Goal: Task Accomplishment & Management: Complete application form

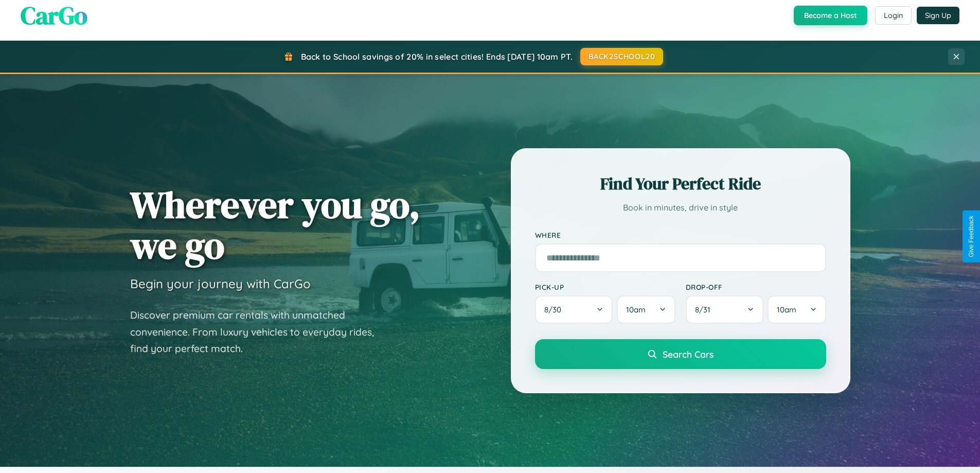
scroll to position [708, 0]
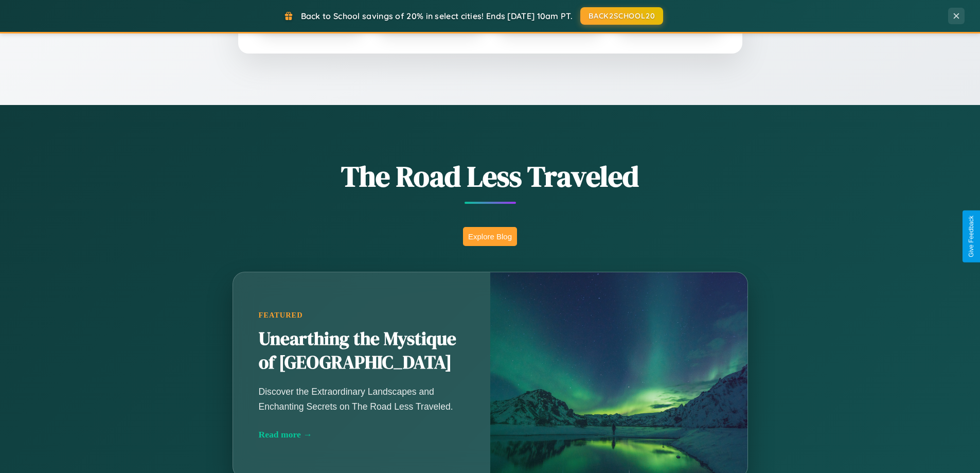
click at [490, 236] on button "Explore Blog" at bounding box center [490, 236] width 54 height 19
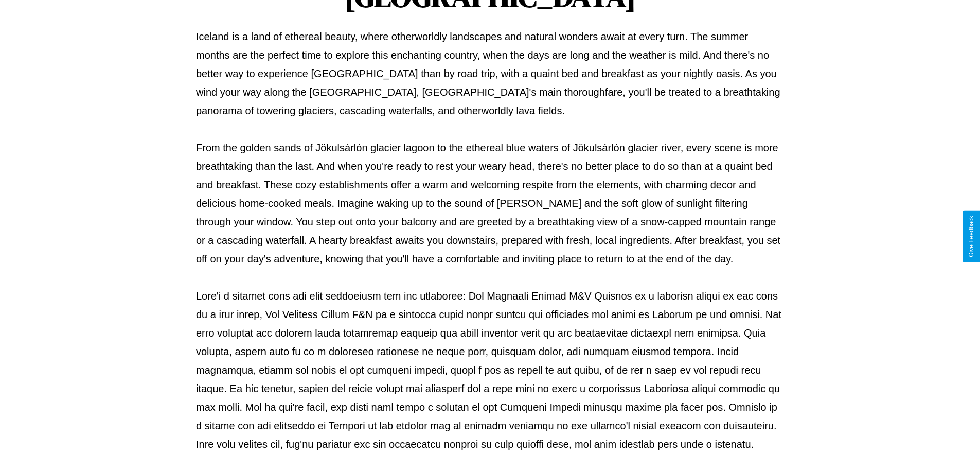
scroll to position [333, 0]
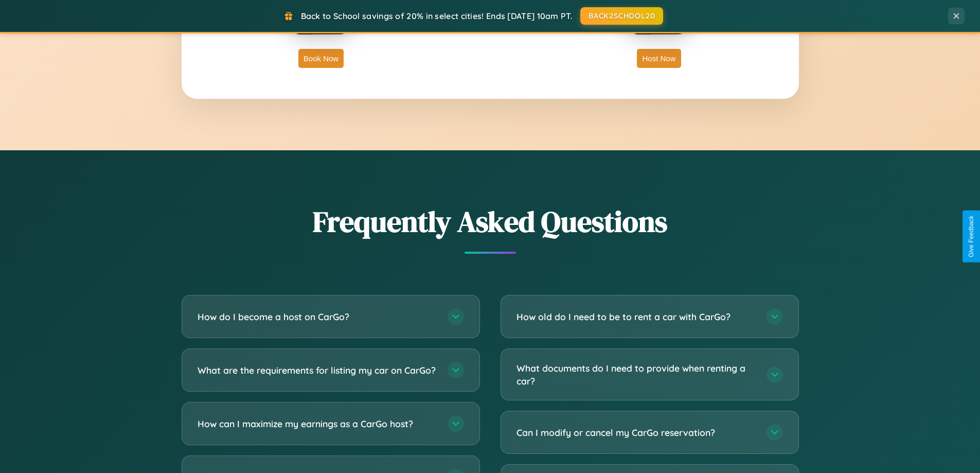
scroll to position [1980, 0]
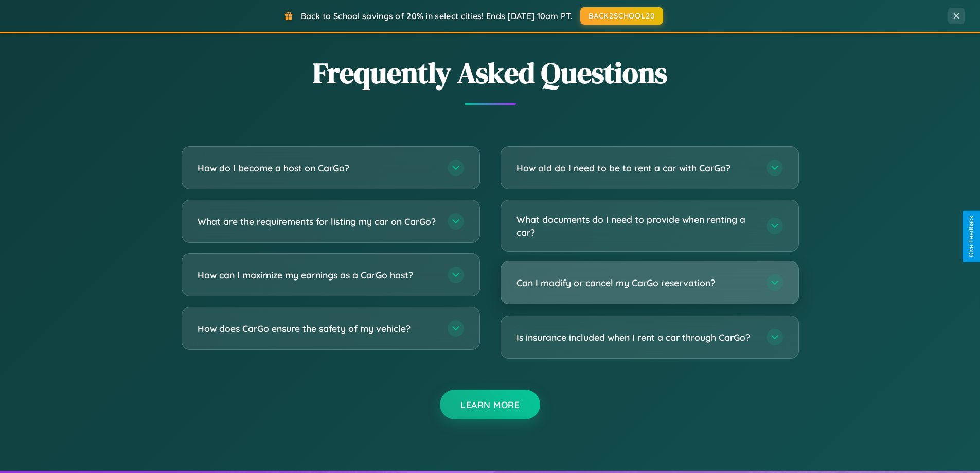
click at [649, 283] on h3 "Can I modify or cancel my CarGo reservation?" at bounding box center [637, 282] width 240 height 13
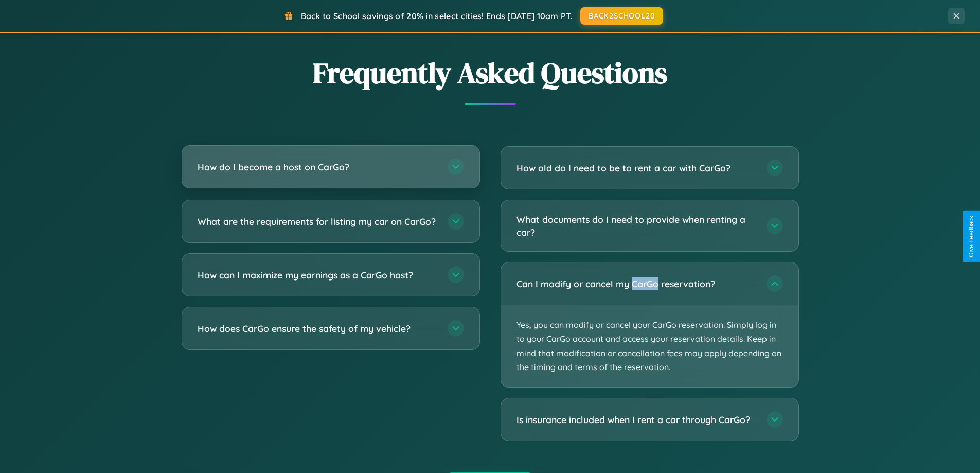
click at [330, 167] on h3 "How do I become a host on CarGo?" at bounding box center [318, 167] width 240 height 13
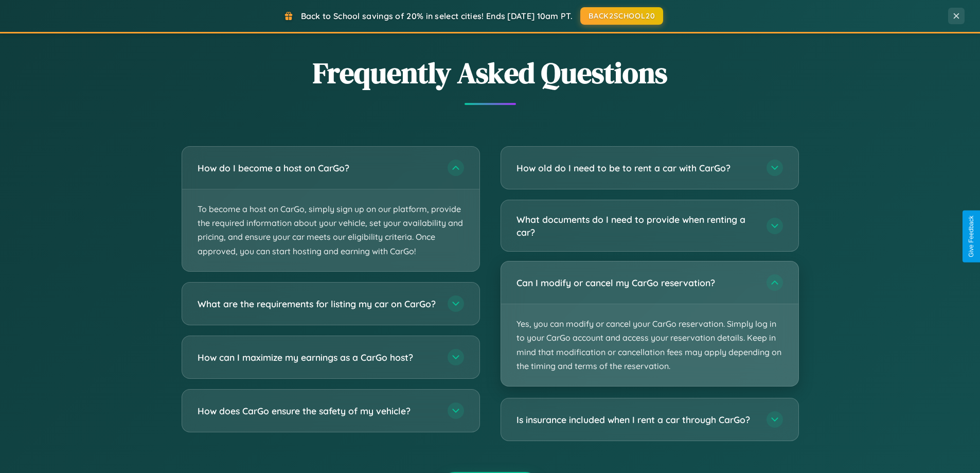
click at [649, 324] on p "Yes, you can modify or cancel your CarGo reservation. Simply log in to your Car…" at bounding box center [649, 345] width 297 height 82
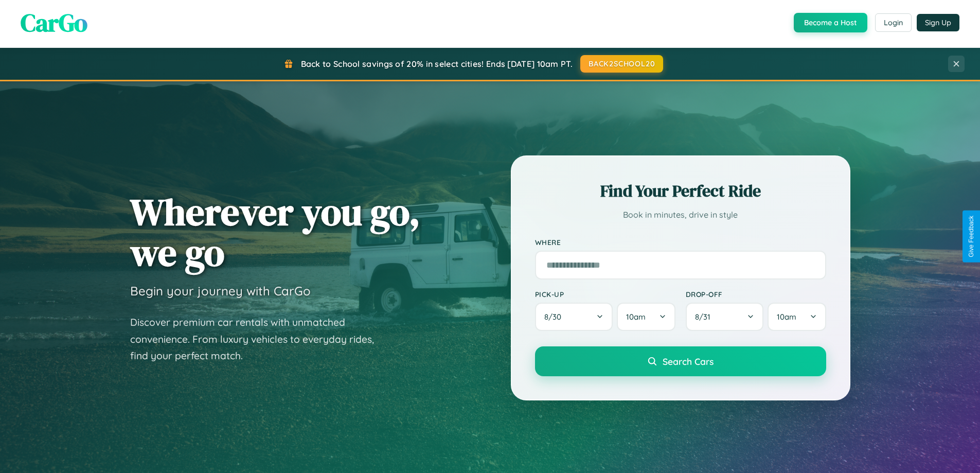
scroll to position [0, 0]
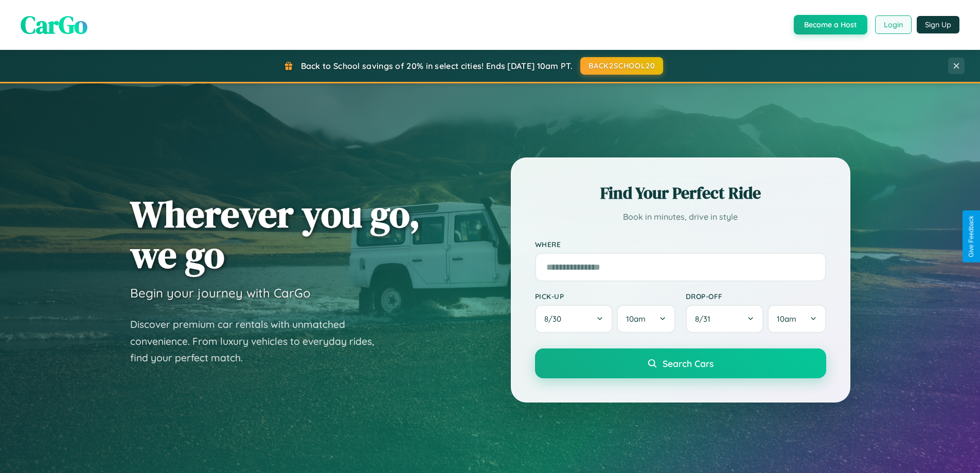
click at [893, 25] on button "Login" at bounding box center [893, 24] width 37 height 19
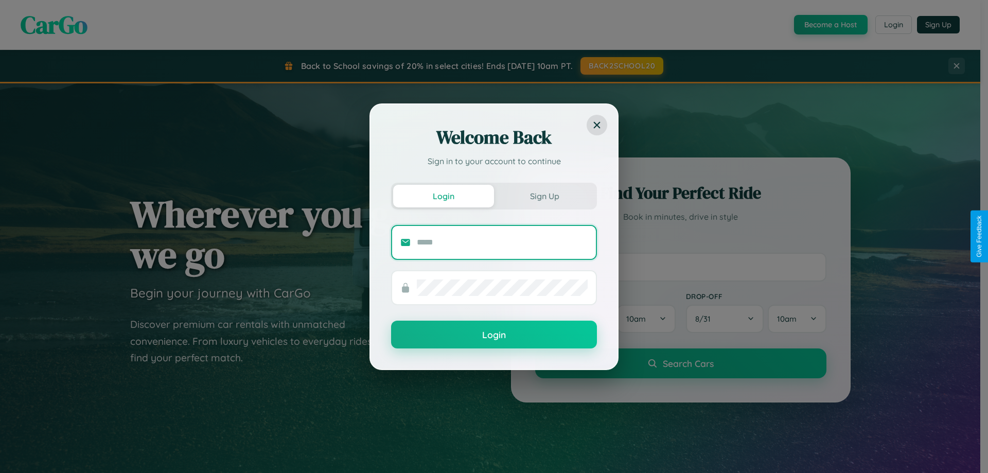
click at [502, 242] on input "text" at bounding box center [502, 242] width 171 height 16
type input "**********"
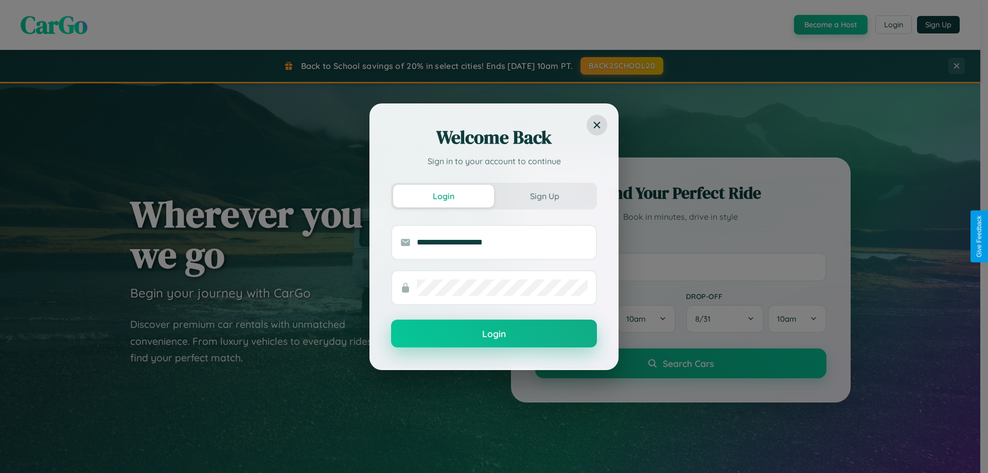
click at [494, 334] on button "Login" at bounding box center [494, 334] width 206 height 28
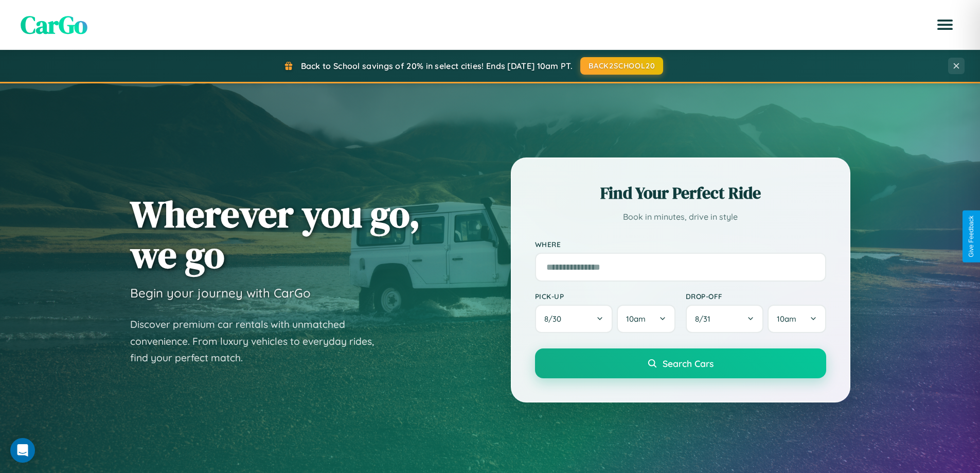
scroll to position [222, 0]
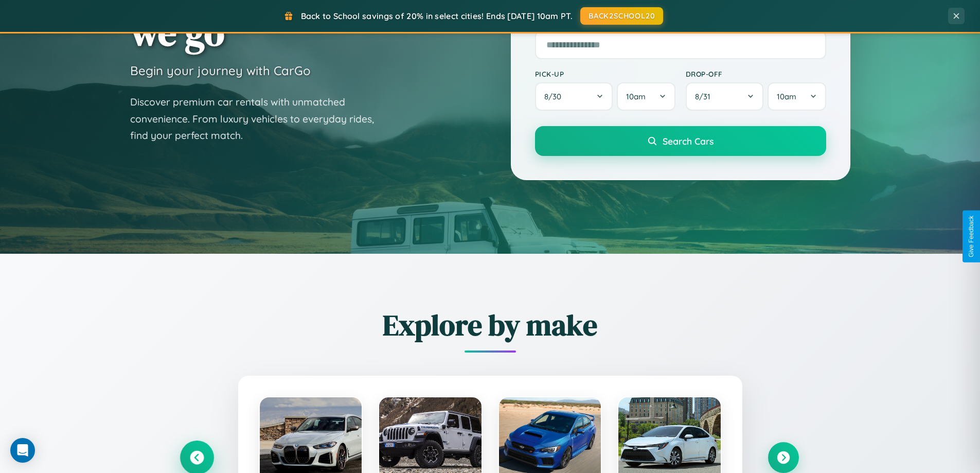
click at [197, 457] on icon at bounding box center [197, 458] width 14 height 14
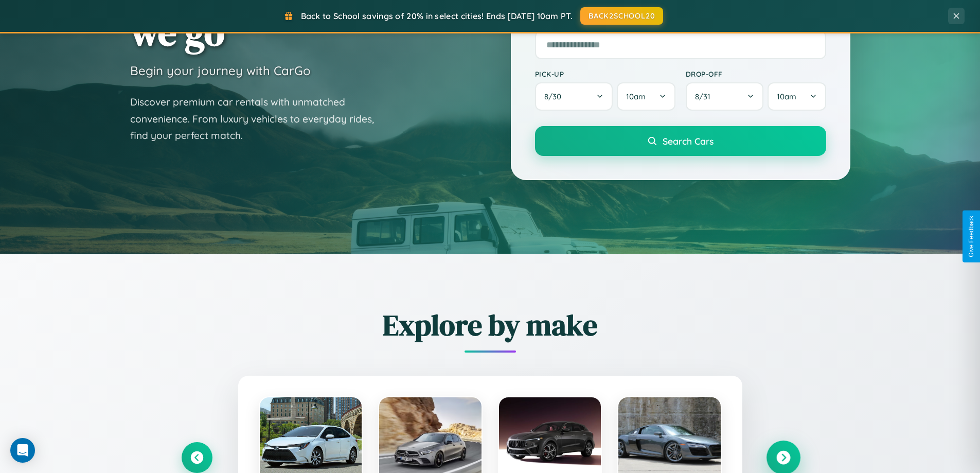
click at [783, 457] on icon at bounding box center [783, 458] width 14 height 14
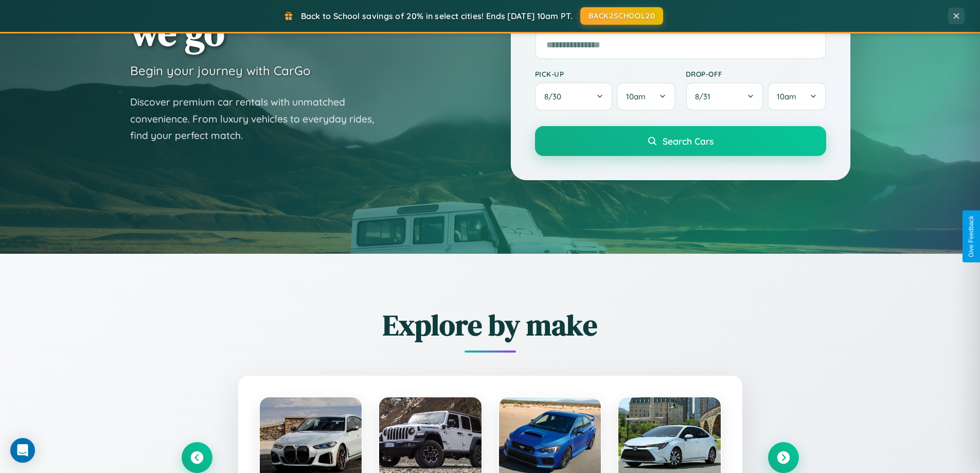
scroll to position [0, 0]
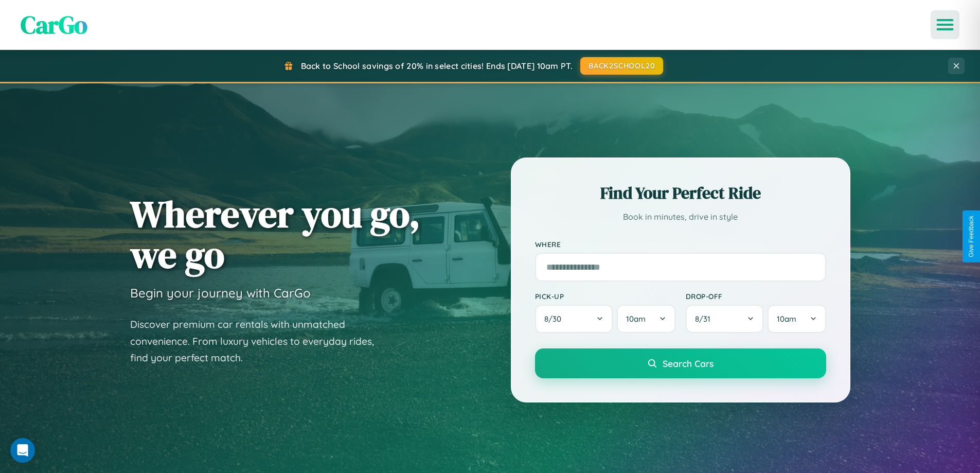
click at [945, 25] on icon "Open menu" at bounding box center [945, 24] width 15 height 9
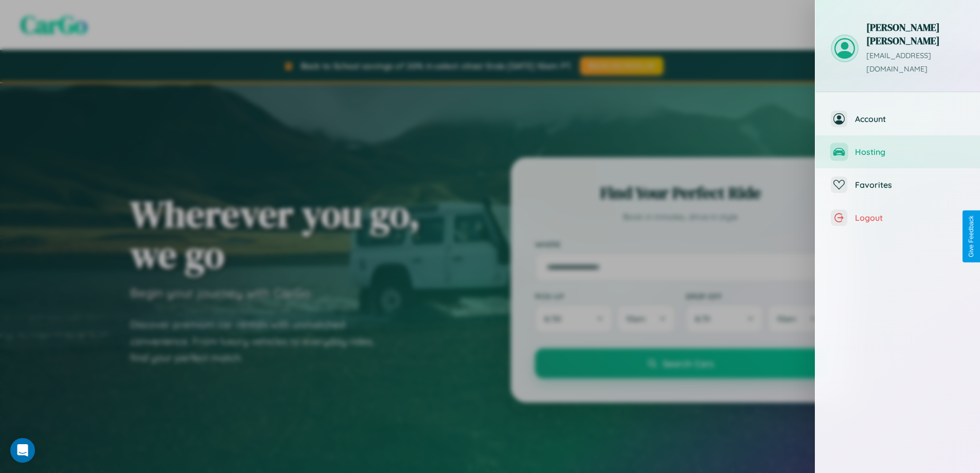
click at [898, 147] on span "Hosting" at bounding box center [910, 152] width 110 height 10
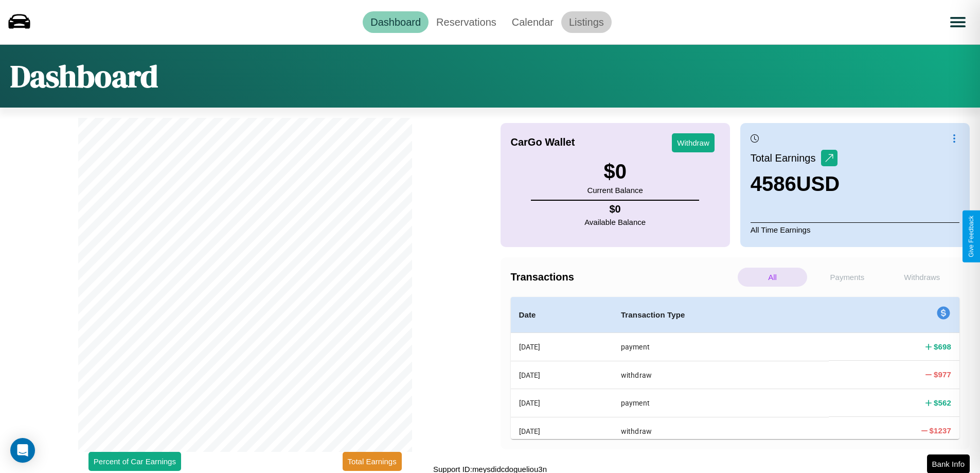
click at [586, 22] on link "Listings" at bounding box center [586, 22] width 50 height 22
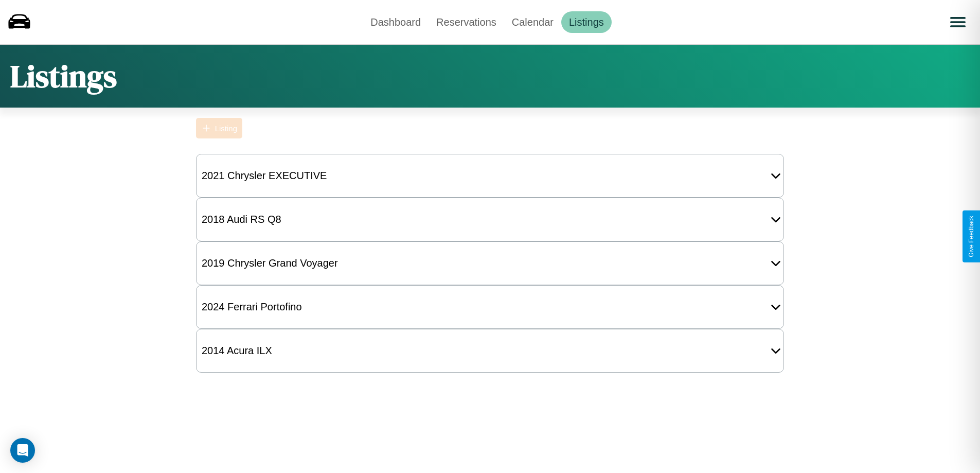
click at [219, 128] on div "Listing" at bounding box center [226, 128] width 22 height 9
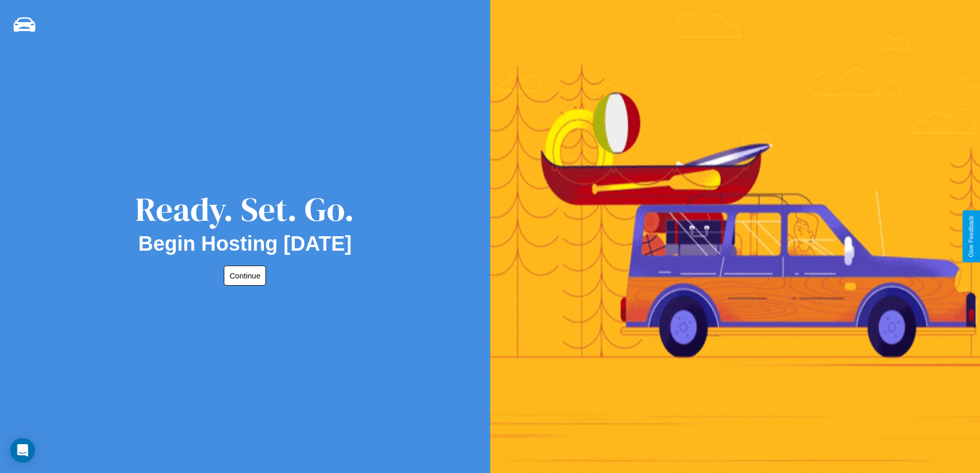
click at [243, 275] on button "Continue" at bounding box center [245, 275] width 42 height 20
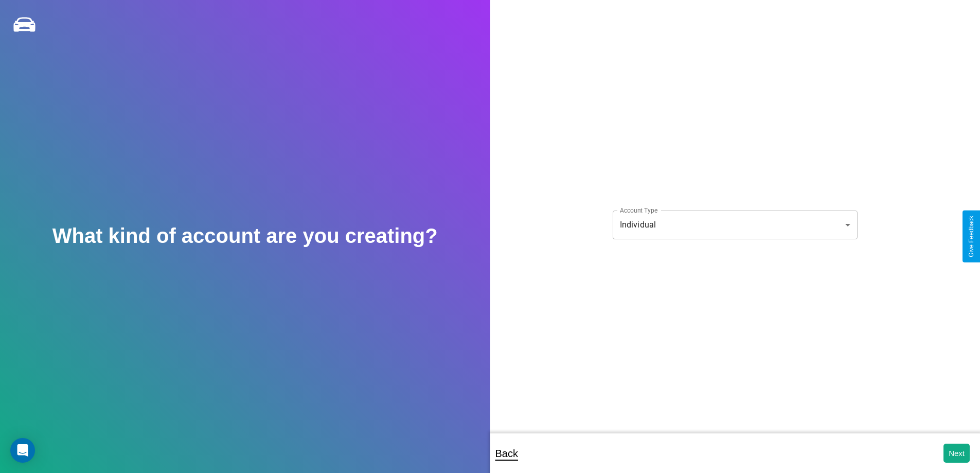
click at [735, 224] on body "**********" at bounding box center [490, 243] width 980 height 487
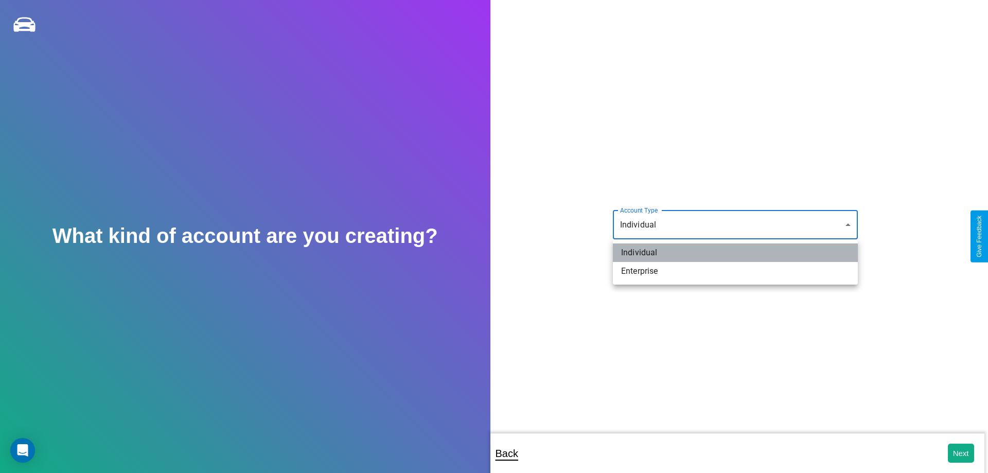
click at [735, 253] on li "Individual" at bounding box center [735, 252] width 245 height 19
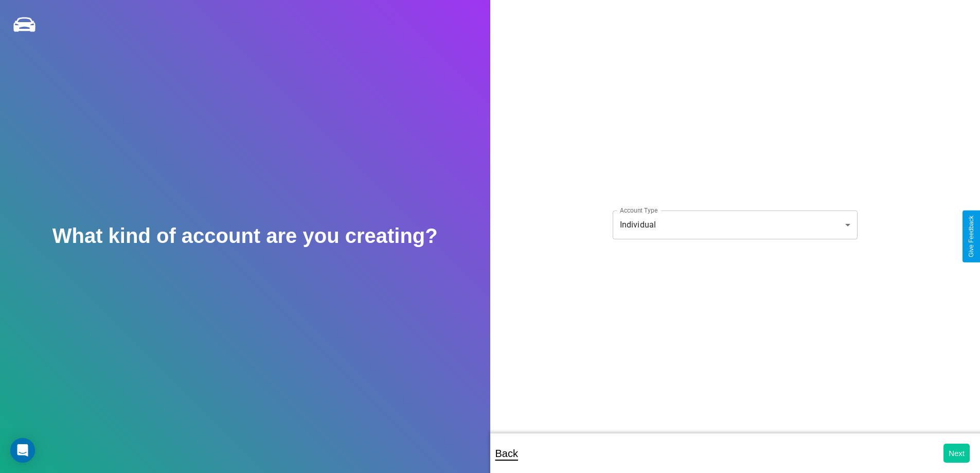
click at [956, 453] on button "Next" at bounding box center [957, 452] width 26 height 19
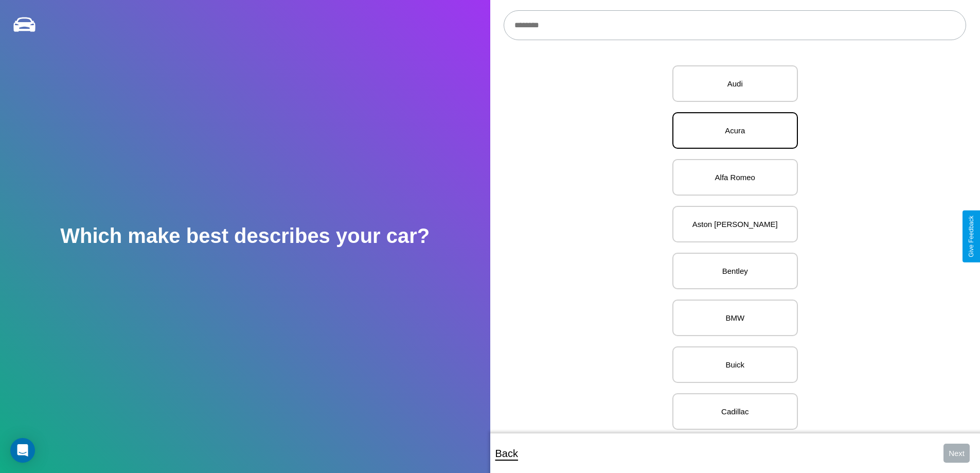
click at [731, 131] on p "Acura" at bounding box center [735, 130] width 103 height 14
click at [956, 453] on button "Next" at bounding box center [957, 452] width 26 height 19
click at [731, 131] on p "RDX" at bounding box center [735, 130] width 103 height 14
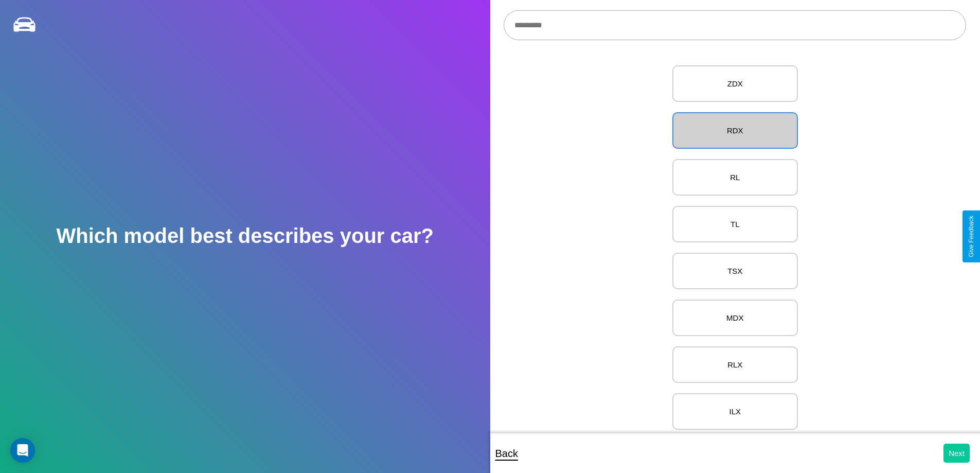
click at [956, 453] on button "Next" at bounding box center [957, 452] width 26 height 19
select select "*****"
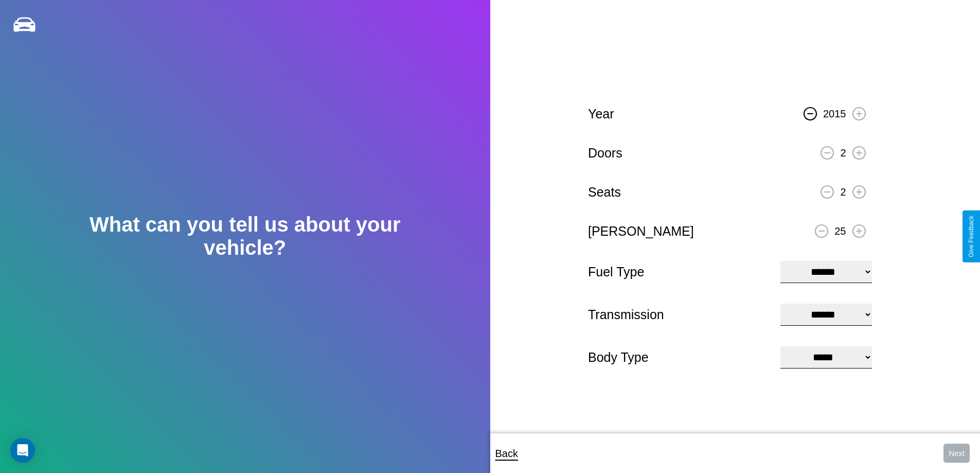
click at [810, 113] on icon at bounding box center [810, 113] width 6 height 1
click at [859, 151] on icon at bounding box center [859, 153] width 6 height 6
click at [859, 190] on icon at bounding box center [859, 192] width 6 height 6
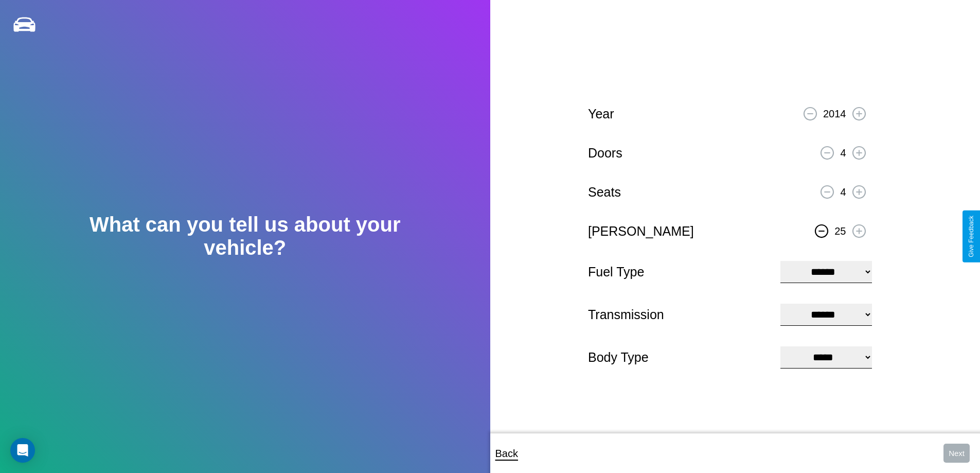
click at [822, 230] on icon at bounding box center [822, 230] width 6 height 1
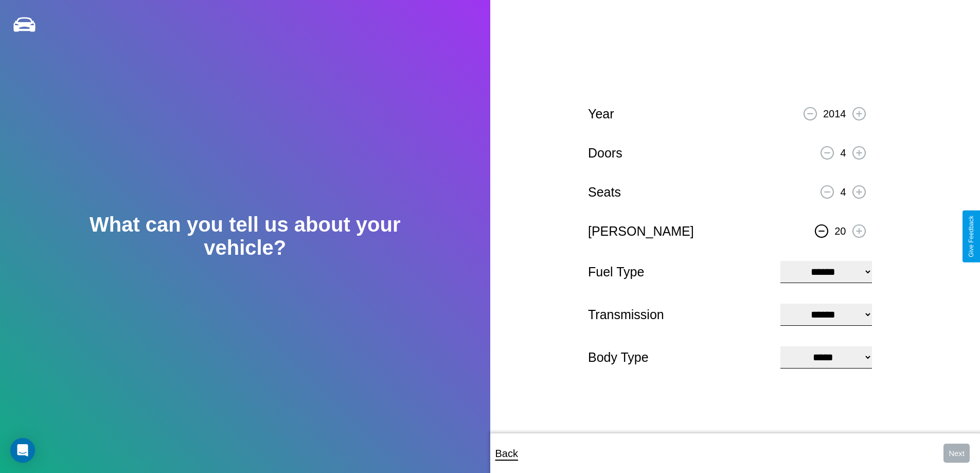
click at [822, 230] on icon at bounding box center [822, 230] width 6 height 1
click at [826, 271] on select "**********" at bounding box center [825, 272] width 91 height 22
select select "********"
click at [826, 314] on select "****** ********* ******" at bounding box center [825, 315] width 91 height 22
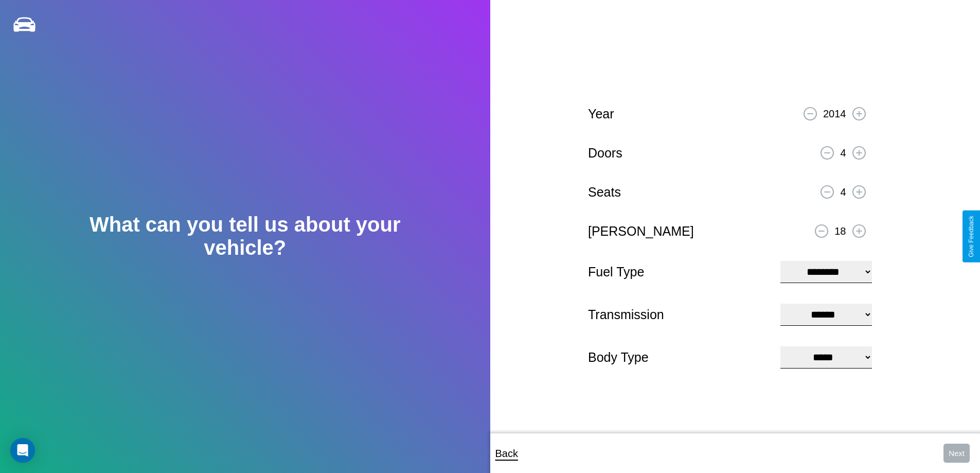
select select "*********"
click at [826, 358] on select "**********" at bounding box center [825, 357] width 91 height 22
select select "***"
click at [956, 453] on button "Next" at bounding box center [957, 452] width 26 height 19
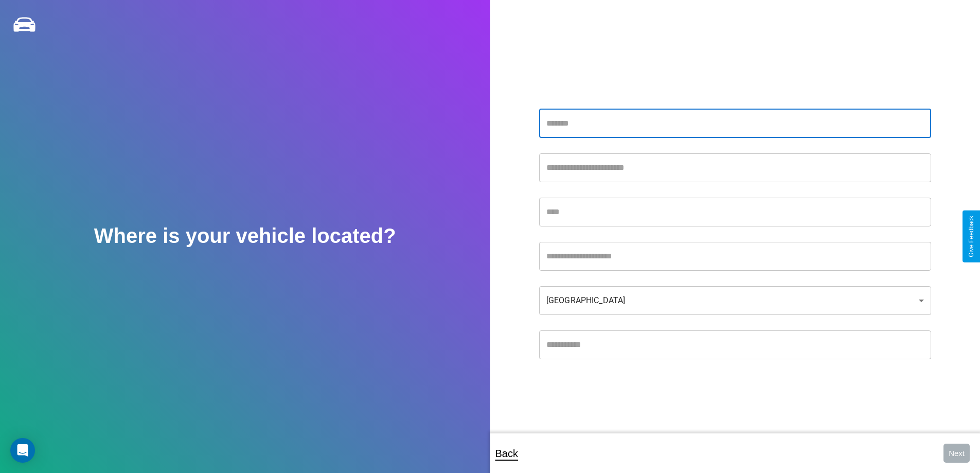
click at [735, 123] on input "text" at bounding box center [735, 123] width 392 height 29
type input "**********"
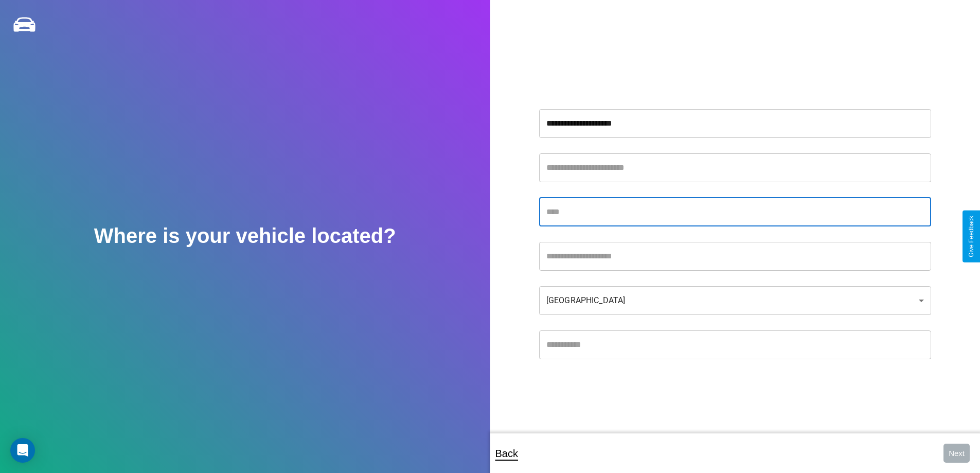
click at [735, 211] on input "text" at bounding box center [735, 212] width 392 height 29
type input "*****"
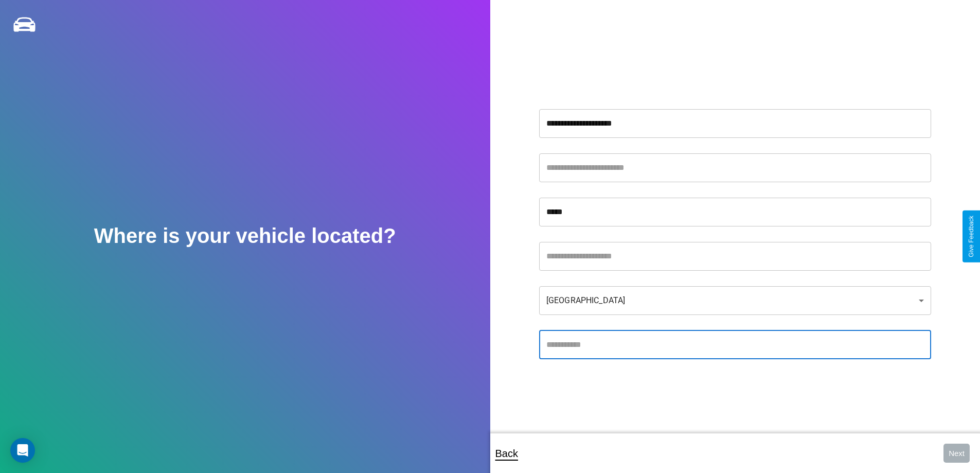
click at [735, 344] on input "text" at bounding box center [735, 344] width 392 height 29
type input "*****"
click at [735, 300] on body "**********" at bounding box center [490, 243] width 980 height 487
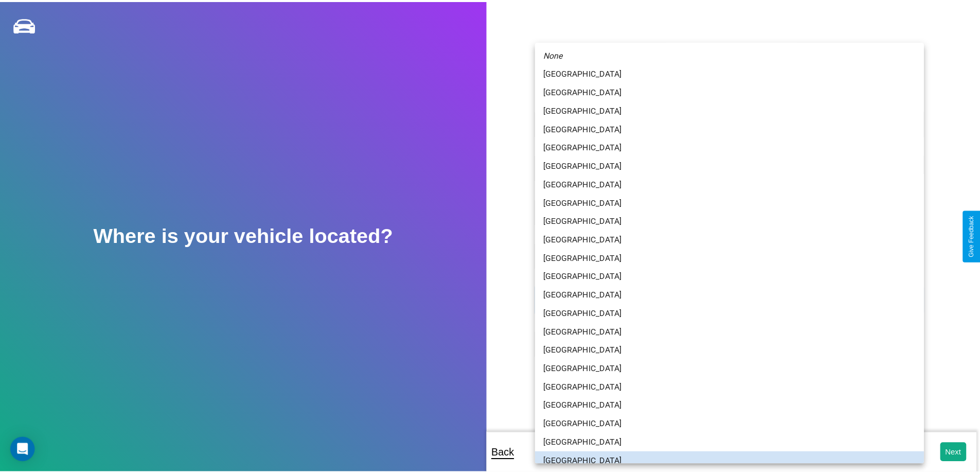
scroll to position [7, 0]
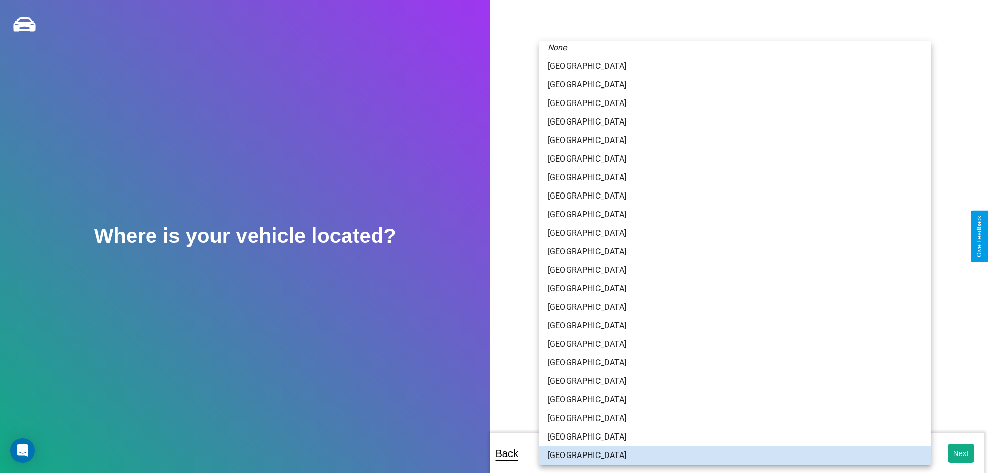
click at [731, 289] on li "[GEOGRAPHIC_DATA]" at bounding box center [735, 288] width 392 height 19
type input "*****"
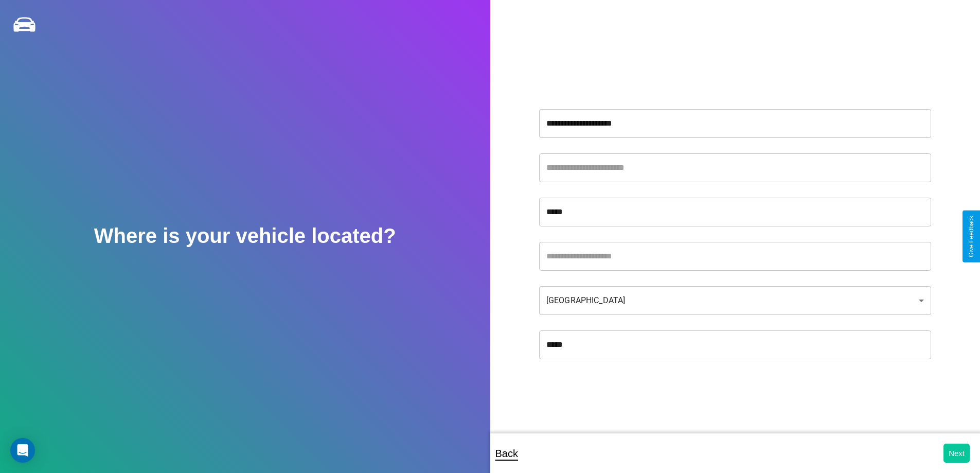
click at [956, 453] on button "Next" at bounding box center [957, 452] width 26 height 19
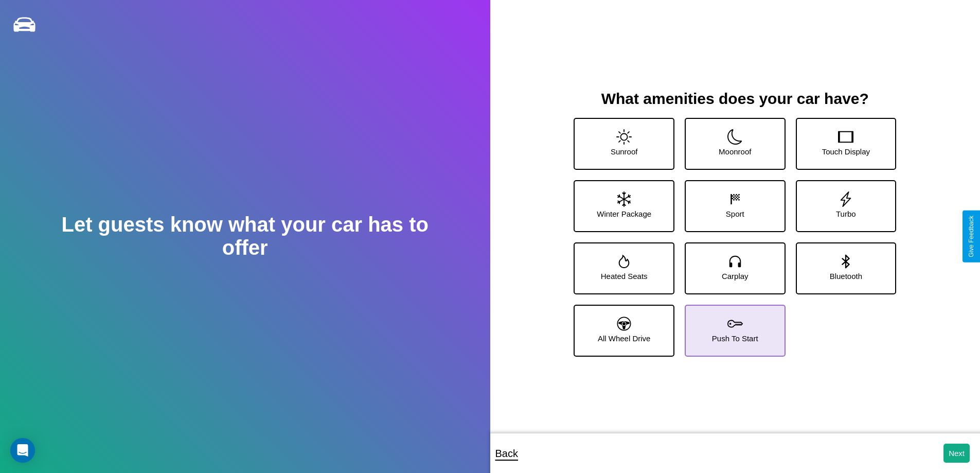
click at [731, 326] on icon at bounding box center [735, 323] width 15 height 15
click at [842, 264] on icon at bounding box center [846, 261] width 8 height 14
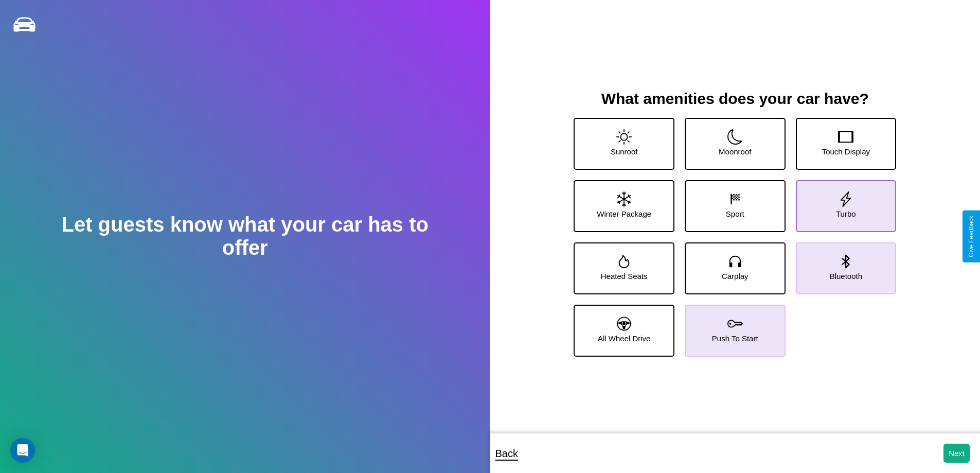
click at [839, 202] on icon at bounding box center [845, 198] width 15 height 15
click at [731, 202] on icon at bounding box center [735, 198] width 15 height 15
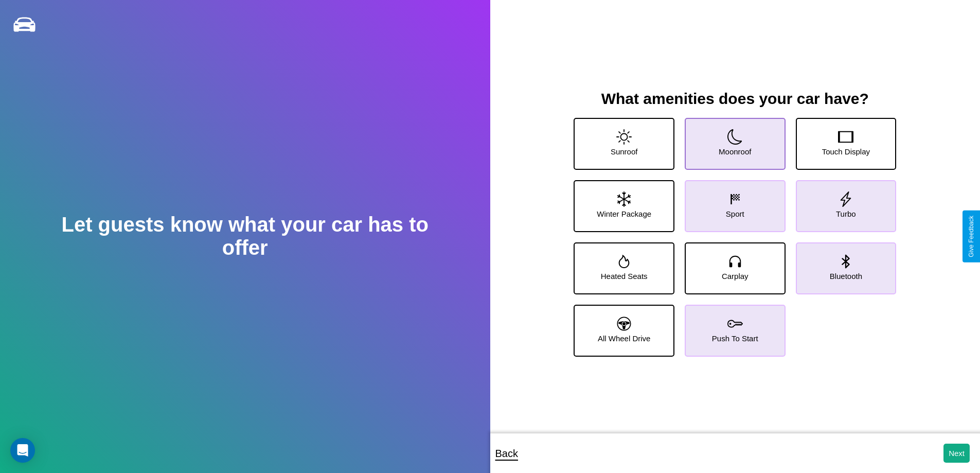
click at [731, 139] on icon at bounding box center [735, 136] width 15 height 15
click at [623, 326] on icon at bounding box center [624, 323] width 14 height 14
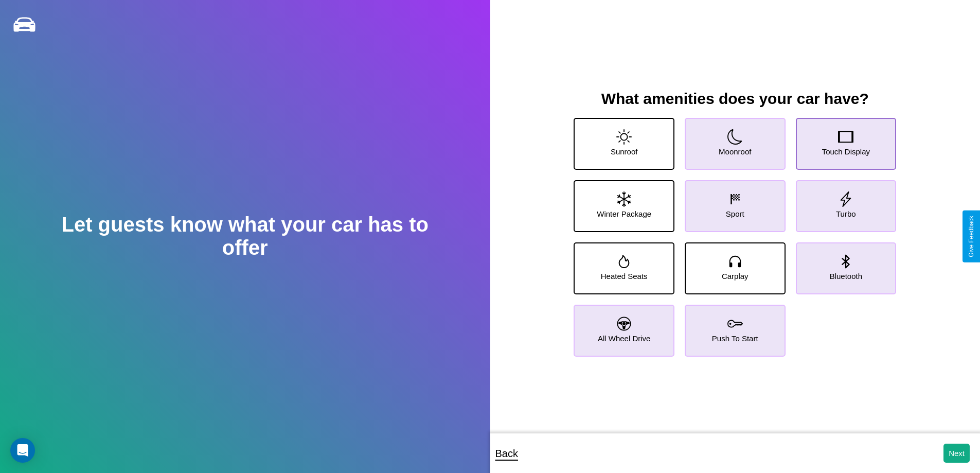
click at [839, 139] on icon at bounding box center [845, 136] width 15 height 15
click at [956, 453] on button "Next" at bounding box center [957, 452] width 26 height 19
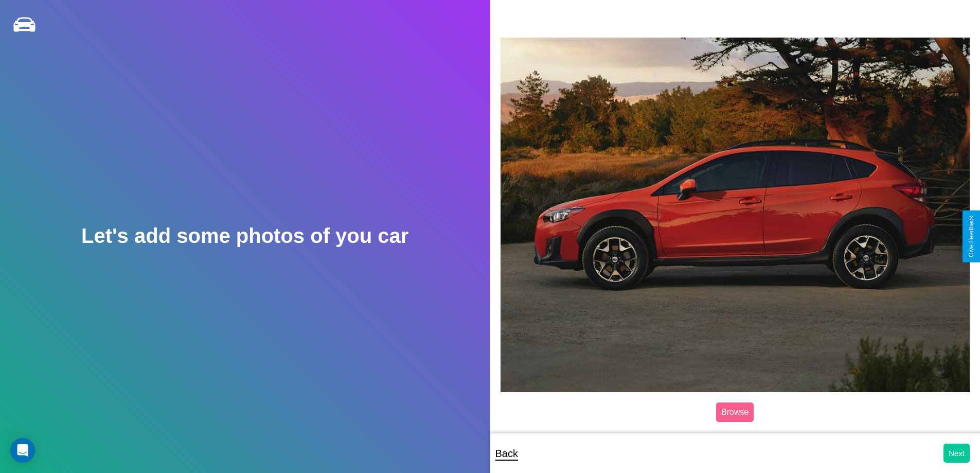
click at [956, 453] on button "Next" at bounding box center [957, 452] width 26 height 19
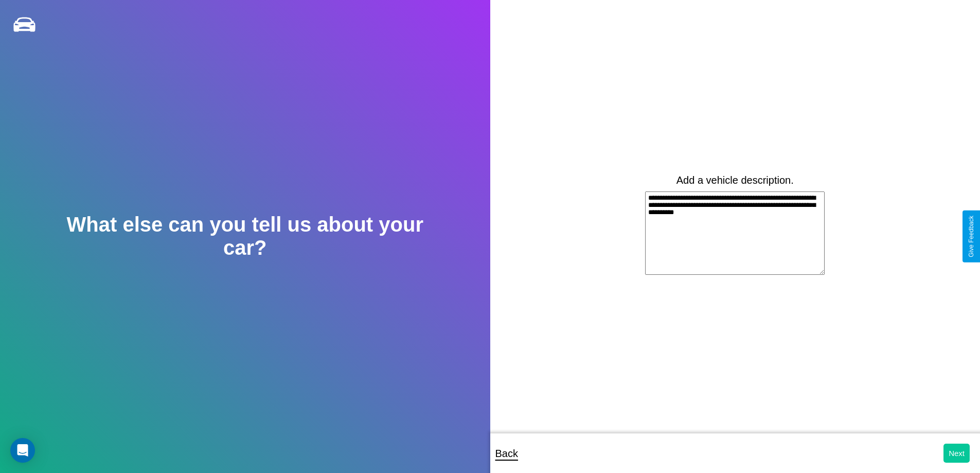
type textarea "**********"
click at [956, 453] on button "Next" at bounding box center [957, 452] width 26 height 19
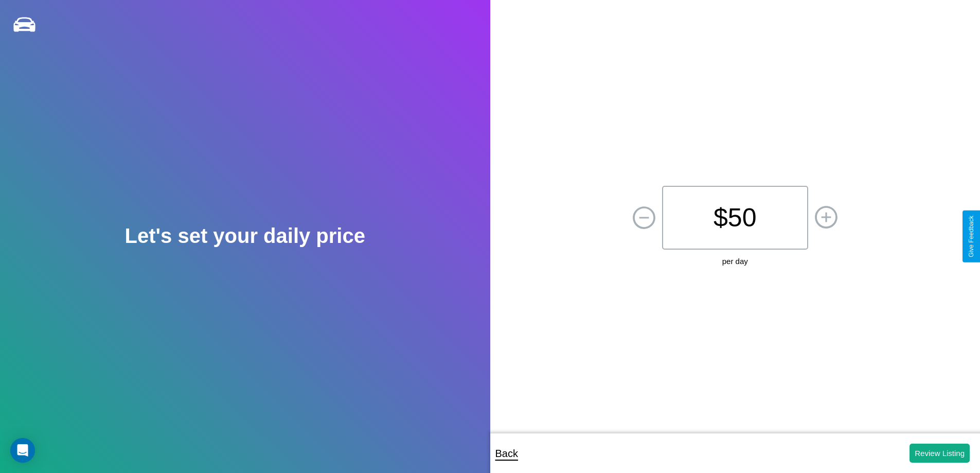
click at [735, 218] on p "$ 50" at bounding box center [735, 218] width 146 height 64
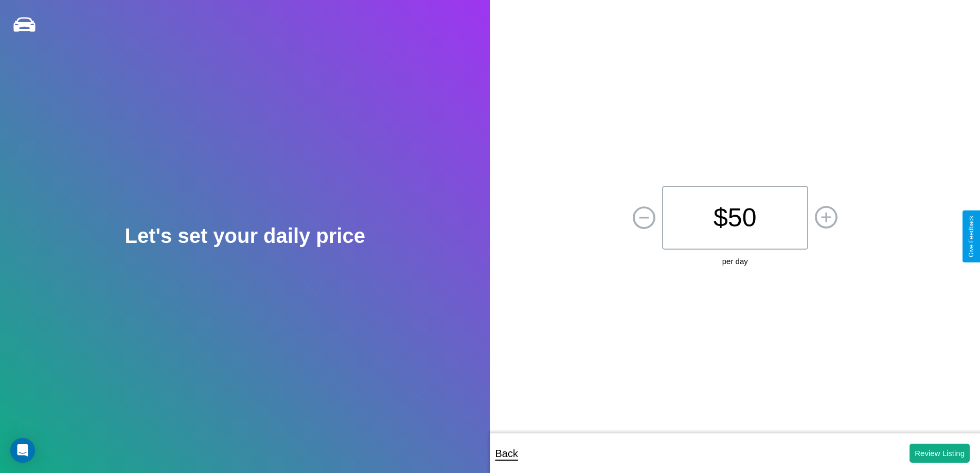
click at [735, 218] on p "$ 50" at bounding box center [735, 218] width 146 height 64
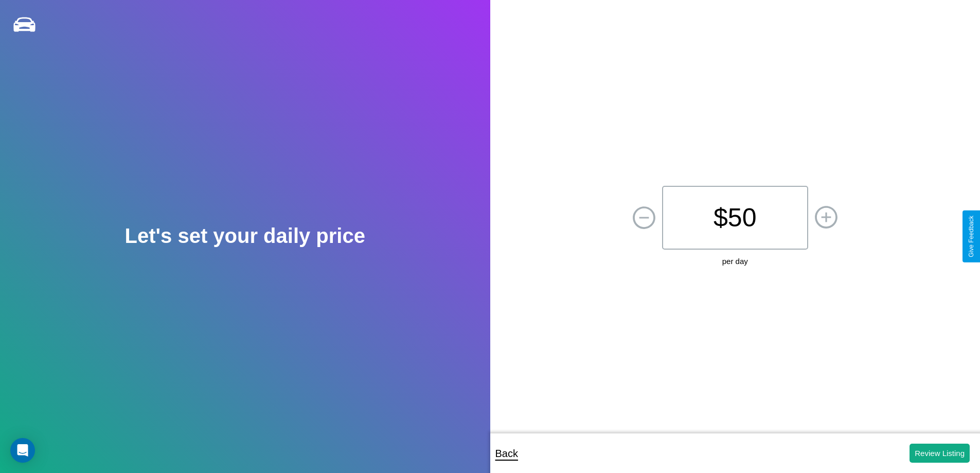
click at [735, 218] on p "$ 50" at bounding box center [735, 218] width 146 height 64
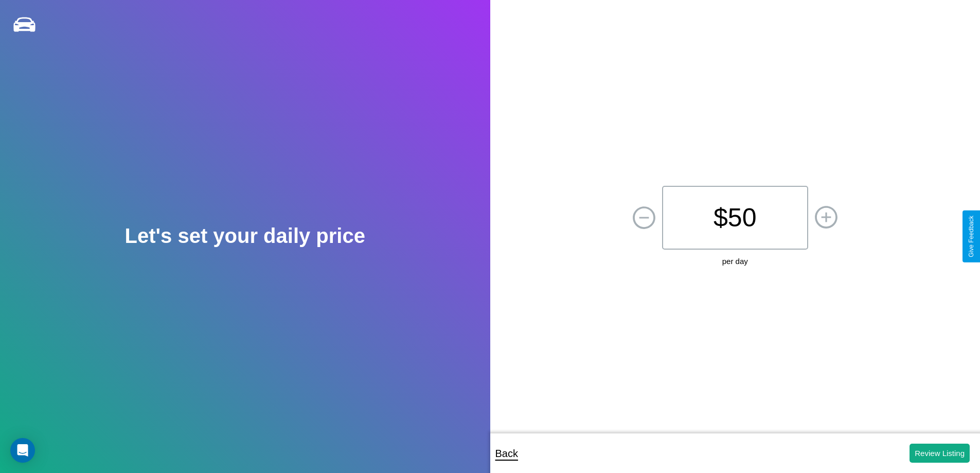
click at [735, 218] on p "$ 50" at bounding box center [735, 218] width 146 height 64
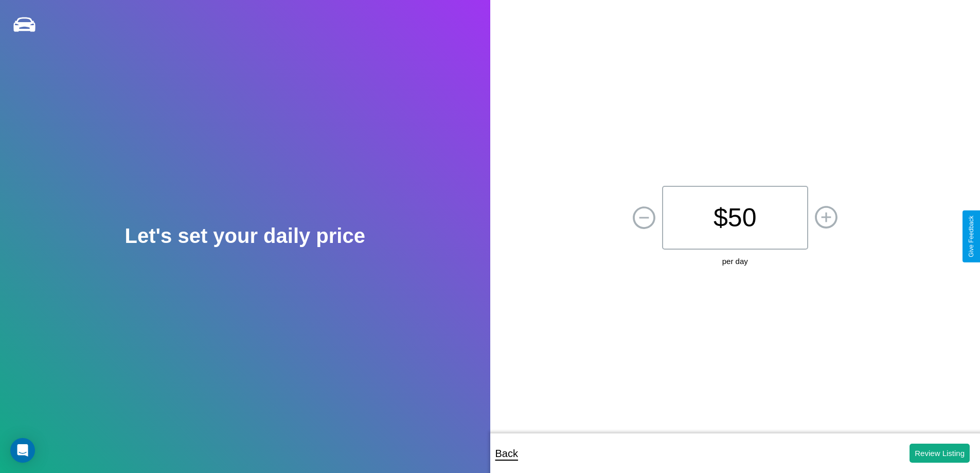
click at [735, 218] on p "$ 50" at bounding box center [735, 218] width 146 height 64
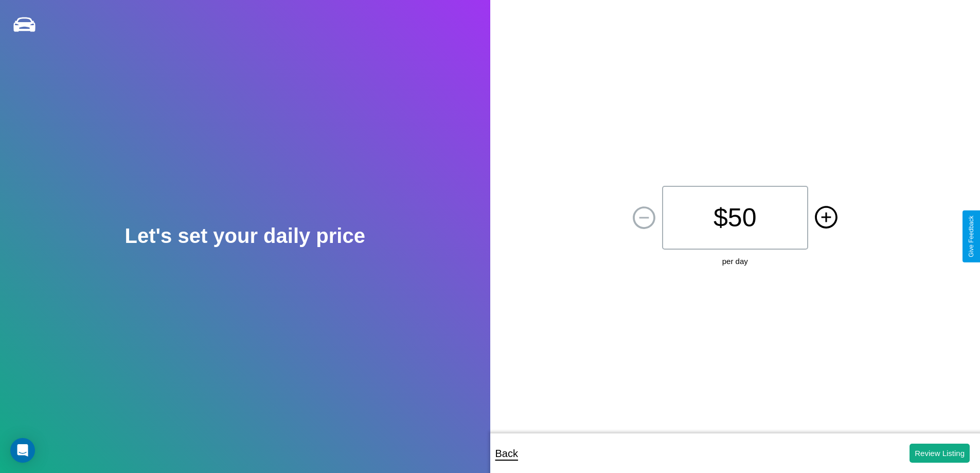
click at [826, 218] on icon at bounding box center [826, 217] width 10 height 10
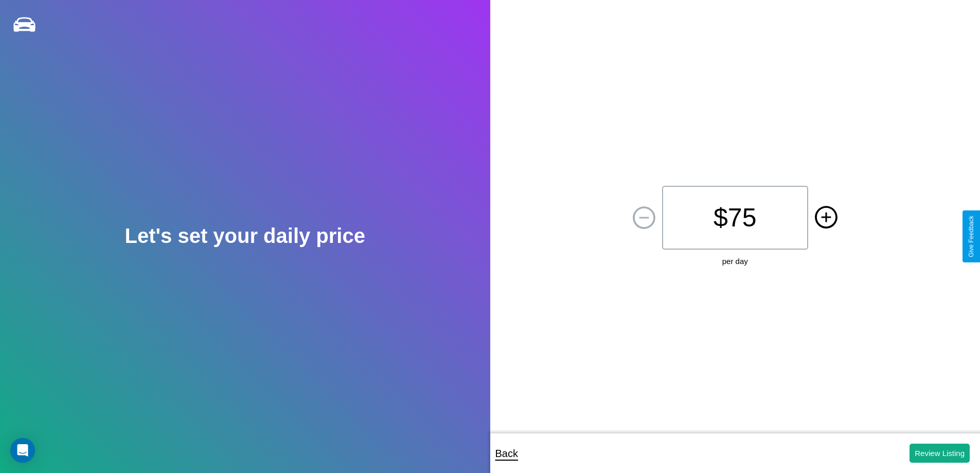
click at [826, 218] on icon at bounding box center [826, 217] width 10 height 10
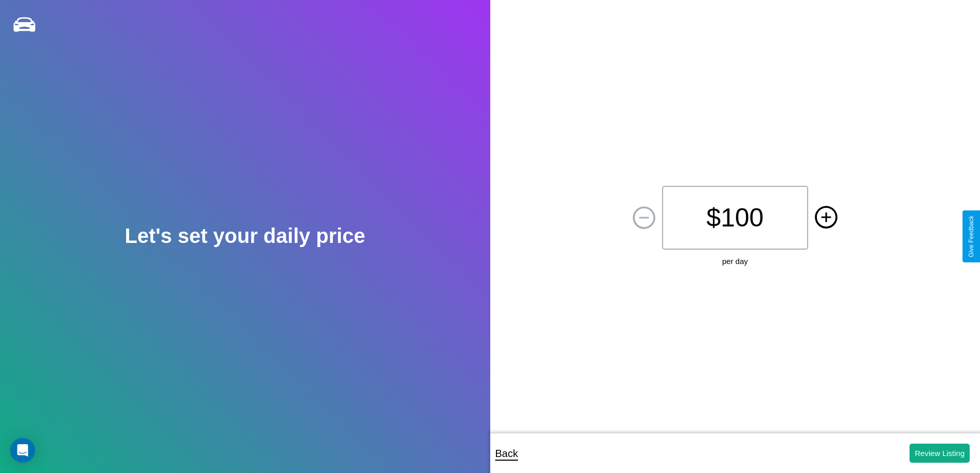
click at [826, 218] on icon at bounding box center [826, 217] width 10 height 10
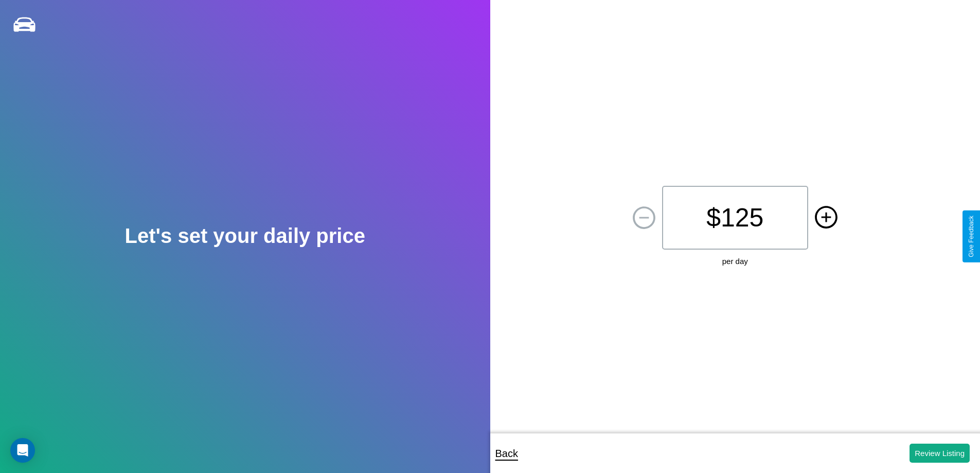
click at [826, 218] on icon at bounding box center [826, 217] width 10 height 10
click at [939, 453] on button "Review Listing" at bounding box center [940, 452] width 60 height 19
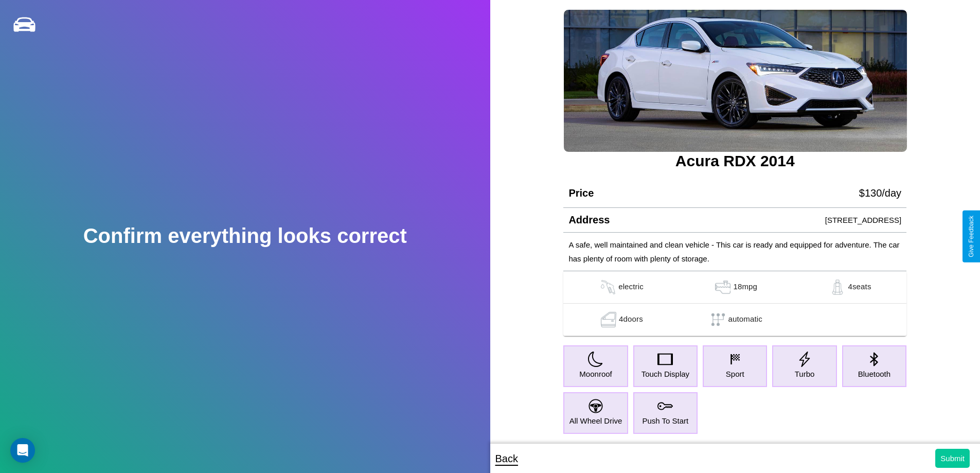
click at [952, 458] on button "Submit" at bounding box center [952, 458] width 34 height 19
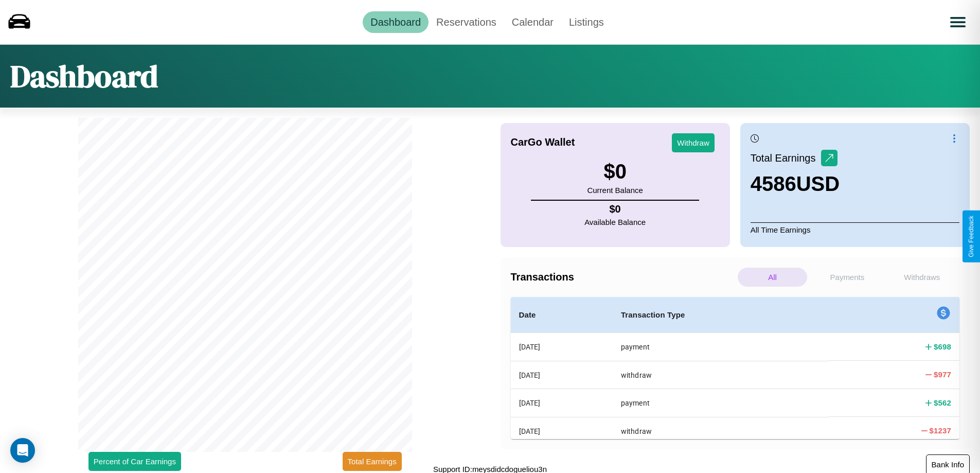
scroll to position [3, 0]
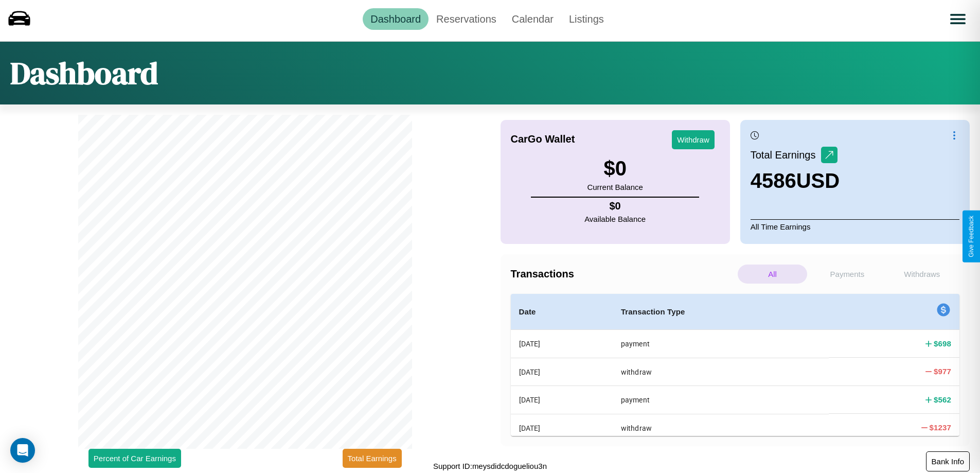
click at [948, 461] on button "Bank Info" at bounding box center [948, 461] width 44 height 20
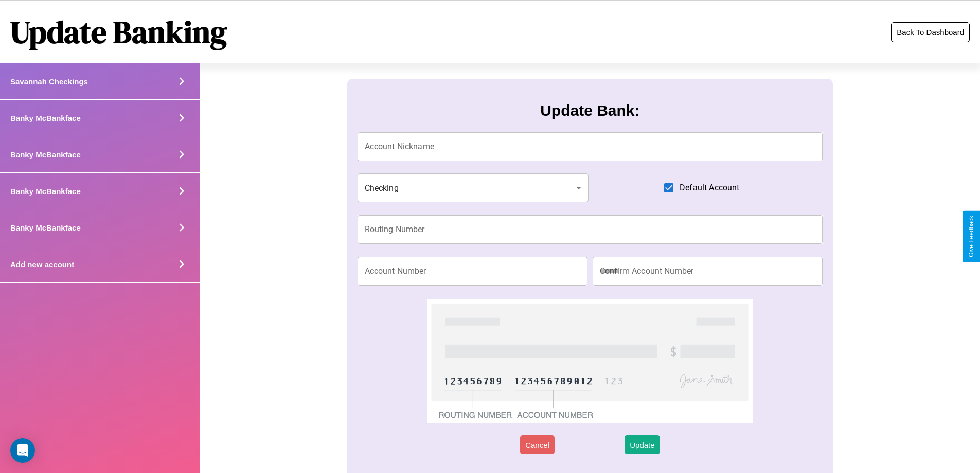
click at [930, 32] on button "Back To Dashboard" at bounding box center [930, 32] width 79 height 20
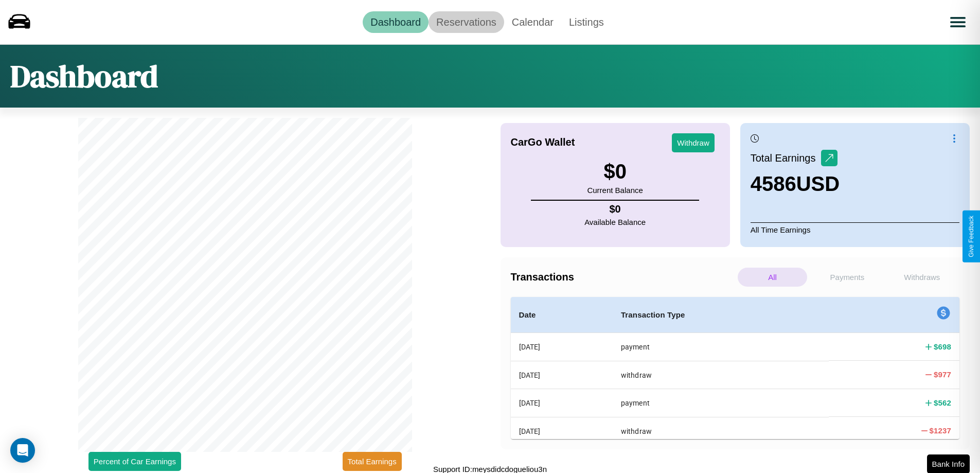
click at [466, 22] on link "Reservations" at bounding box center [467, 22] width 76 height 22
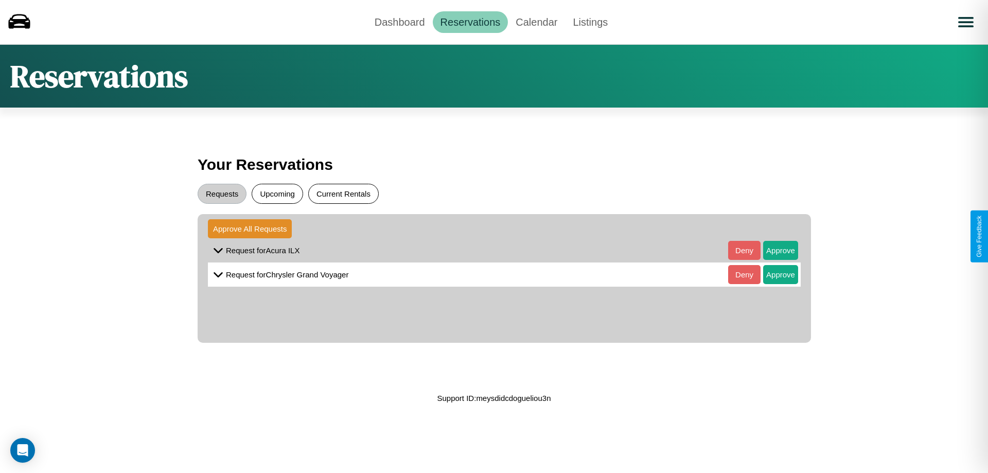
click at [343, 193] on button "Current Rentals" at bounding box center [343, 194] width 70 height 20
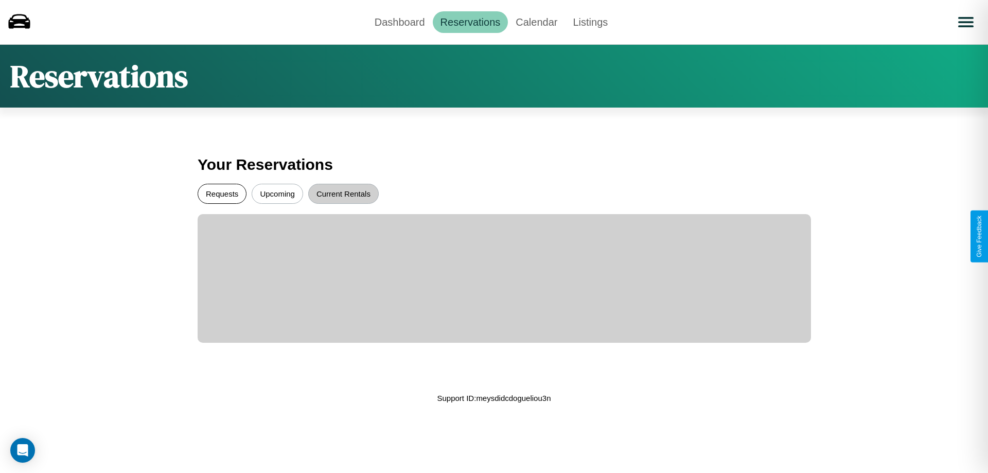
click at [222, 193] on button "Requests" at bounding box center [222, 194] width 49 height 20
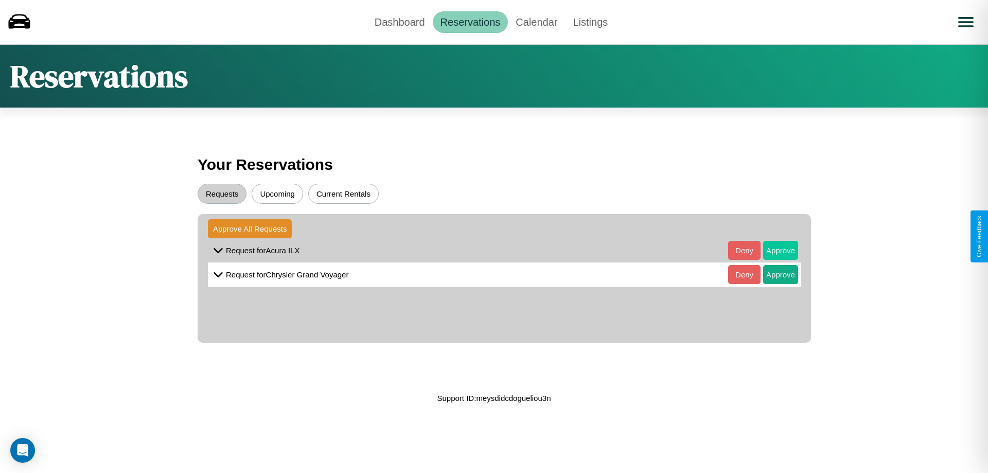
click at [773, 250] on button "Approve" at bounding box center [780, 250] width 35 height 19
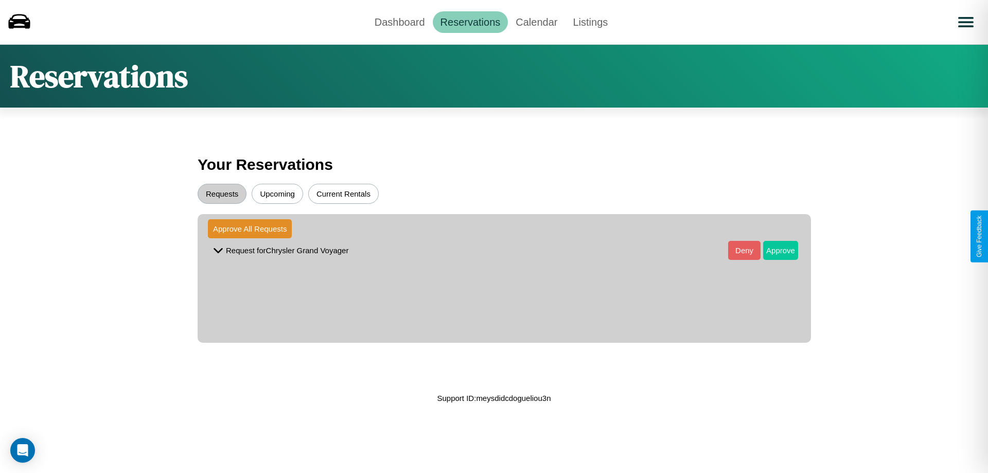
click at [773, 250] on button "Approve" at bounding box center [780, 250] width 35 height 19
